Goal: Navigation & Orientation: Find specific page/section

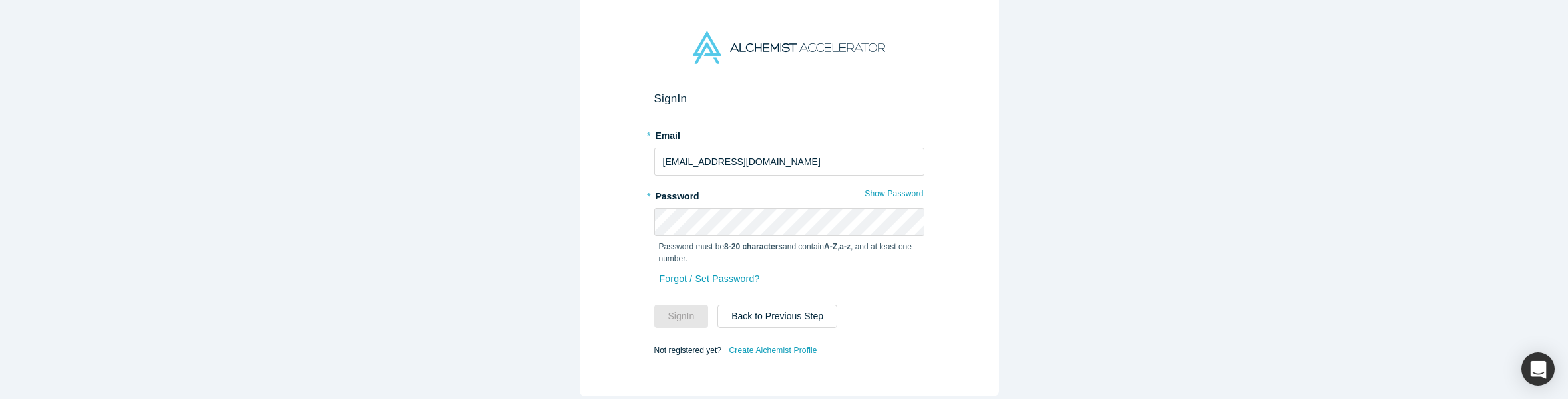
type input "[EMAIL_ADDRESS][DOMAIN_NAME]"
click at [679, 308] on button "Sign In" at bounding box center [681, 316] width 54 height 23
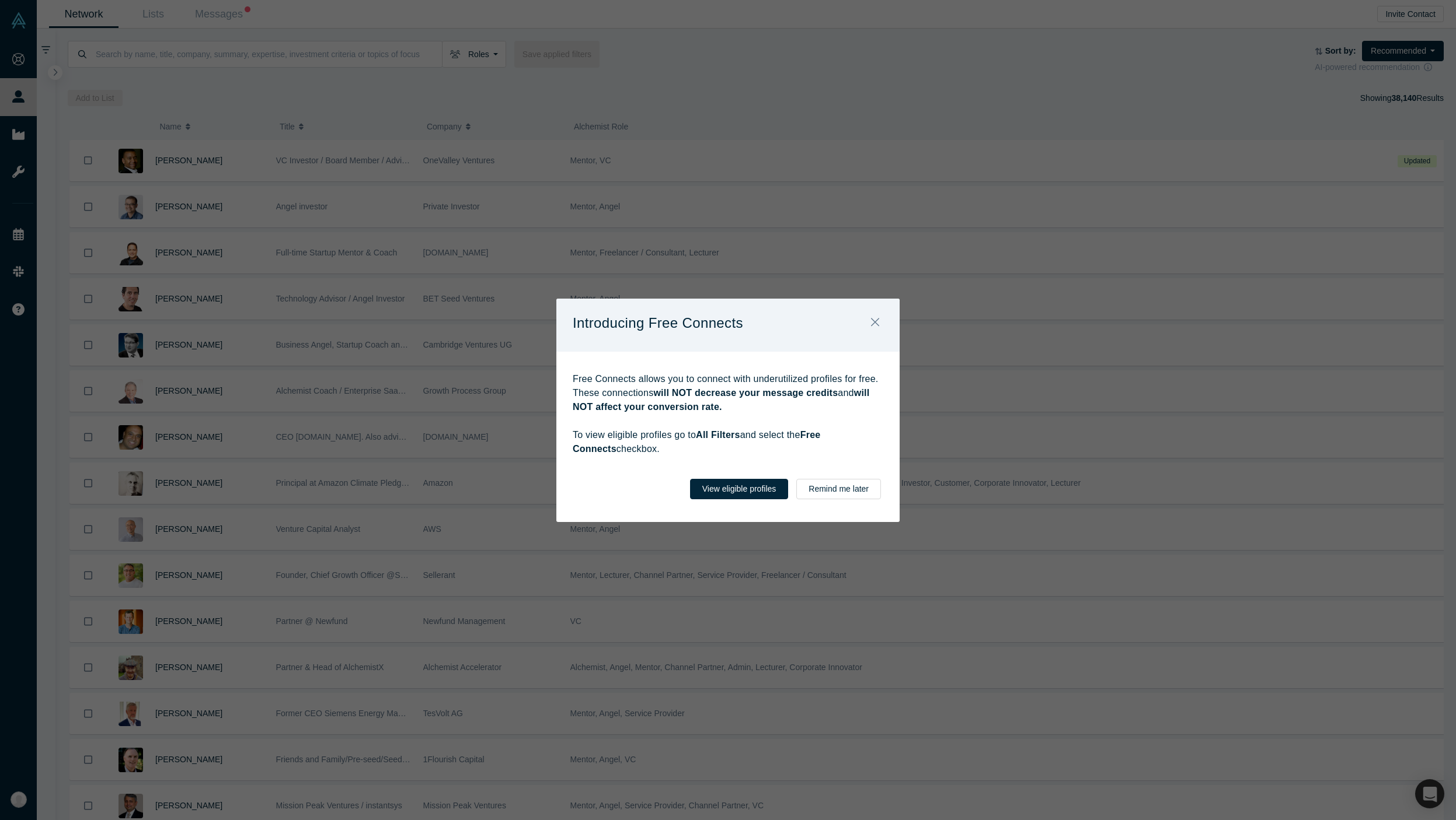
click at [16, 349] on div "Introducing Free Connects Free Connects allows you to connect with underutilize…" at bounding box center [728, 410] width 1456 height 820
